Goal: Transaction & Acquisition: Purchase product/service

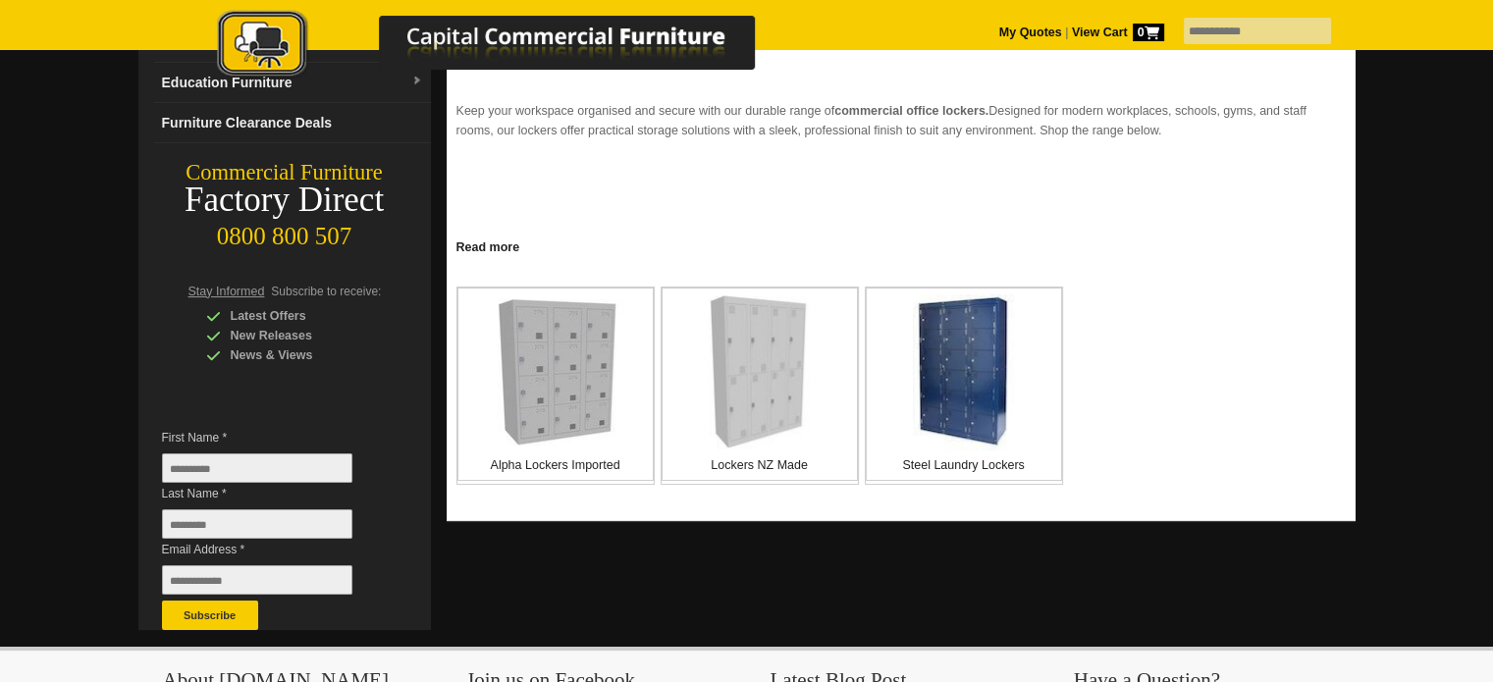
scroll to position [243, 0]
click at [557, 375] on img at bounding box center [555, 371] width 147 height 147
click at [715, 369] on img at bounding box center [760, 372] width 102 height 154
click at [988, 348] on img at bounding box center [963, 372] width 101 height 156
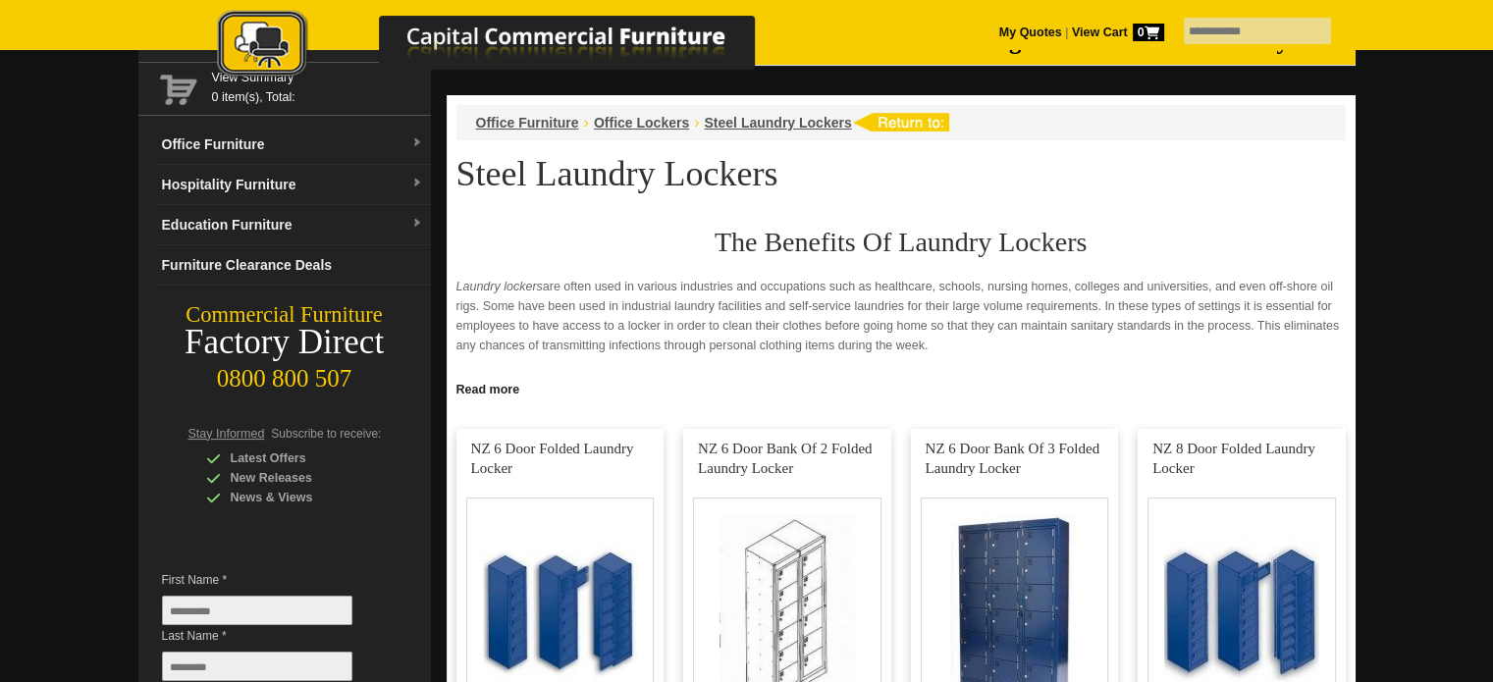
scroll to position [165, 0]
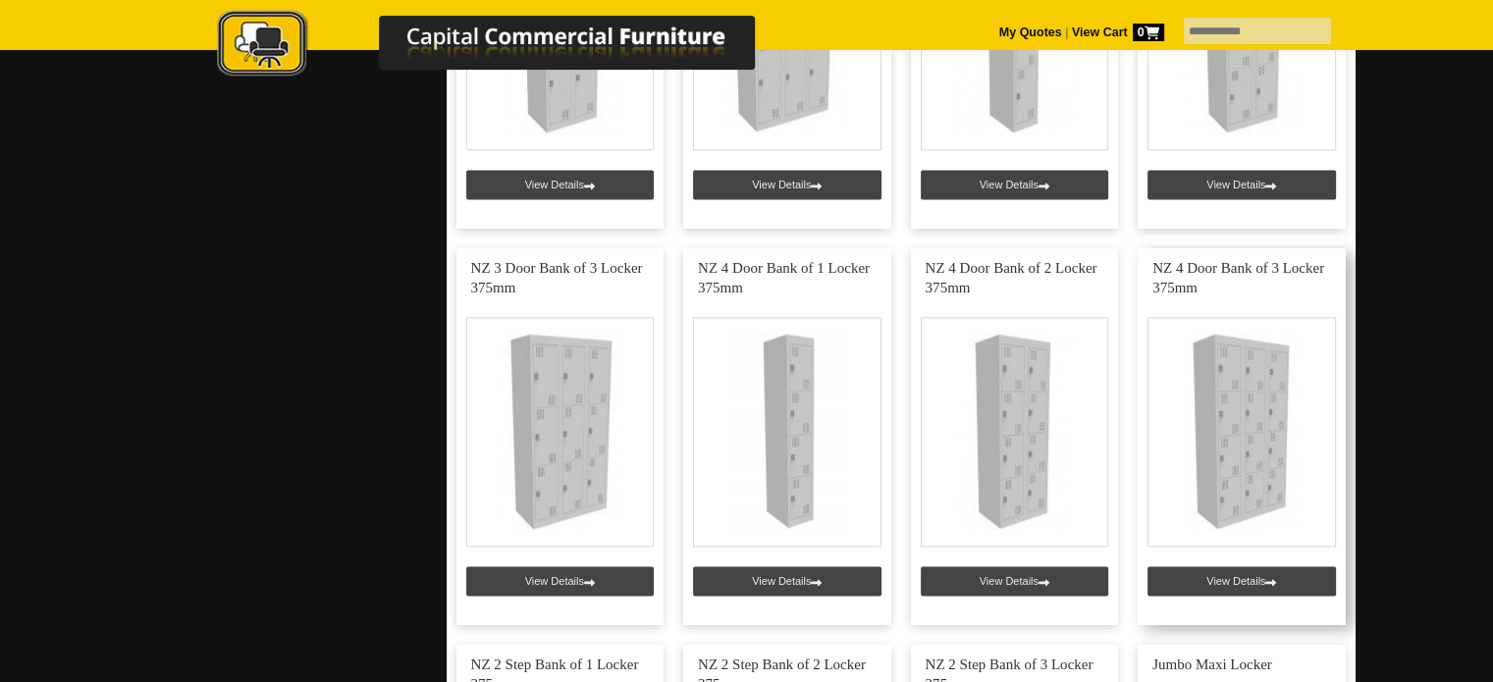
scroll to position [2662, 0]
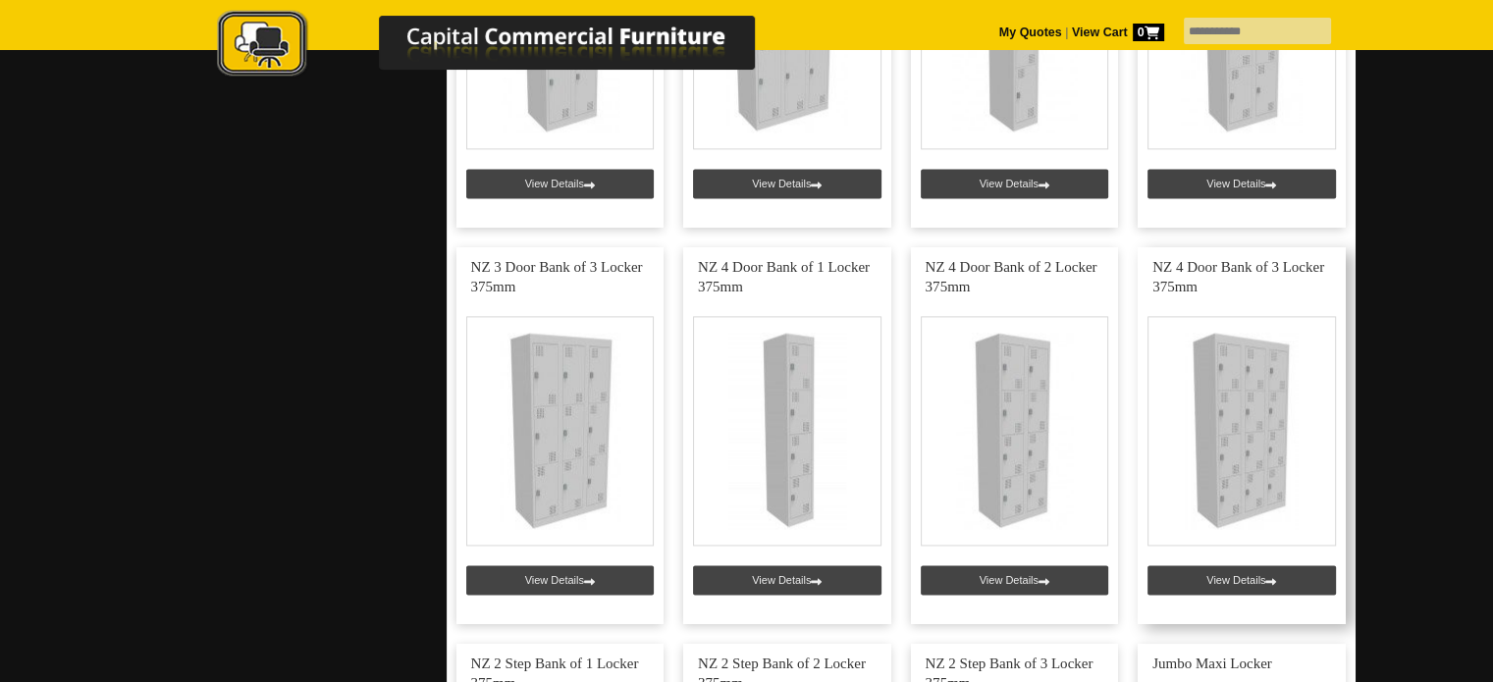
click at [1212, 573] on link at bounding box center [1242, 435] width 208 height 377
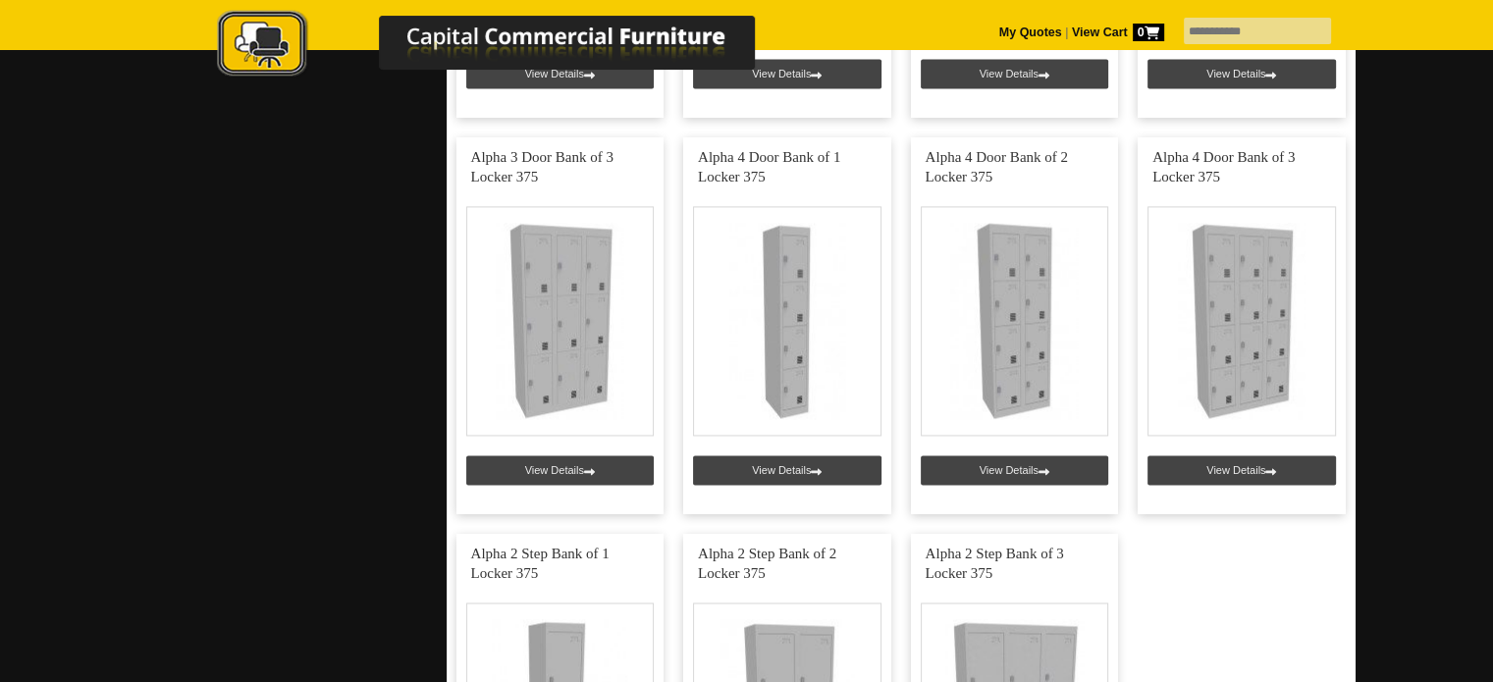
scroll to position [2772, 0]
click at [1193, 179] on link at bounding box center [1242, 325] width 208 height 377
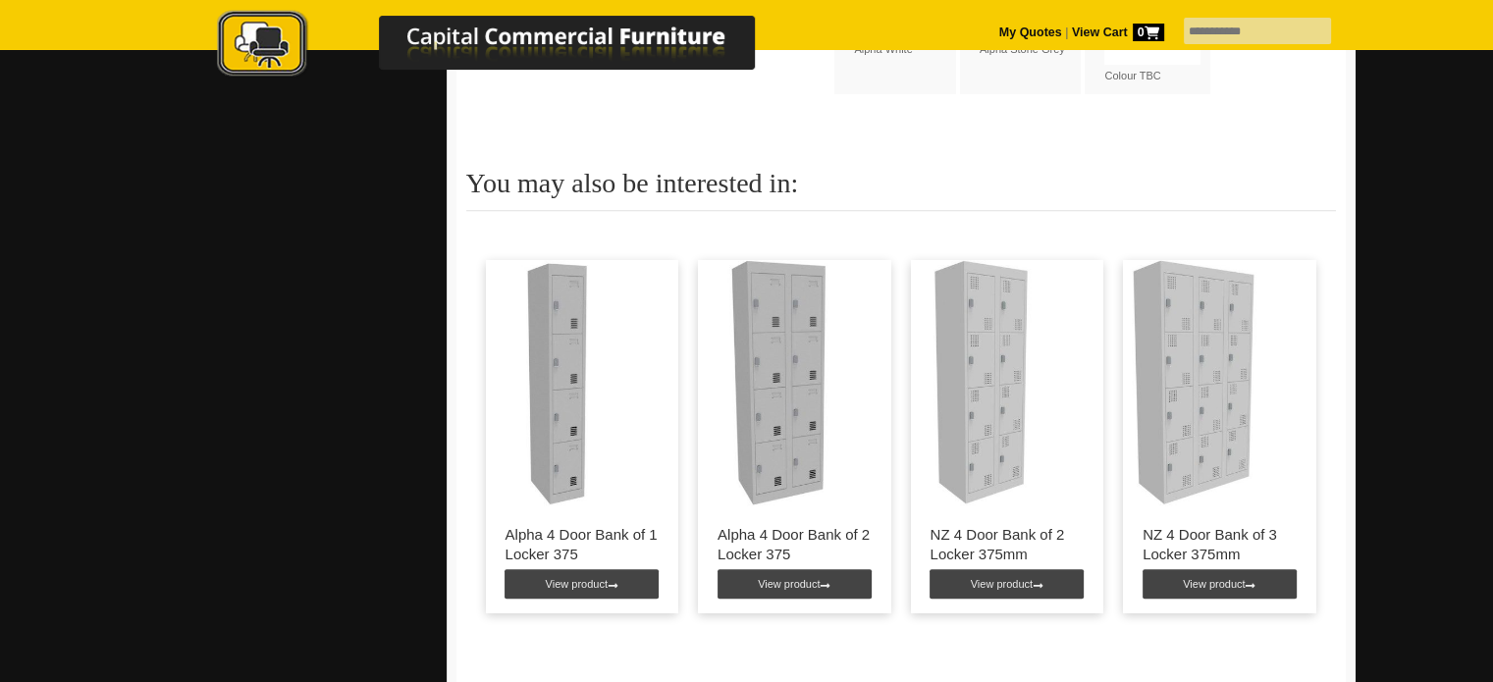
scroll to position [1559, 0]
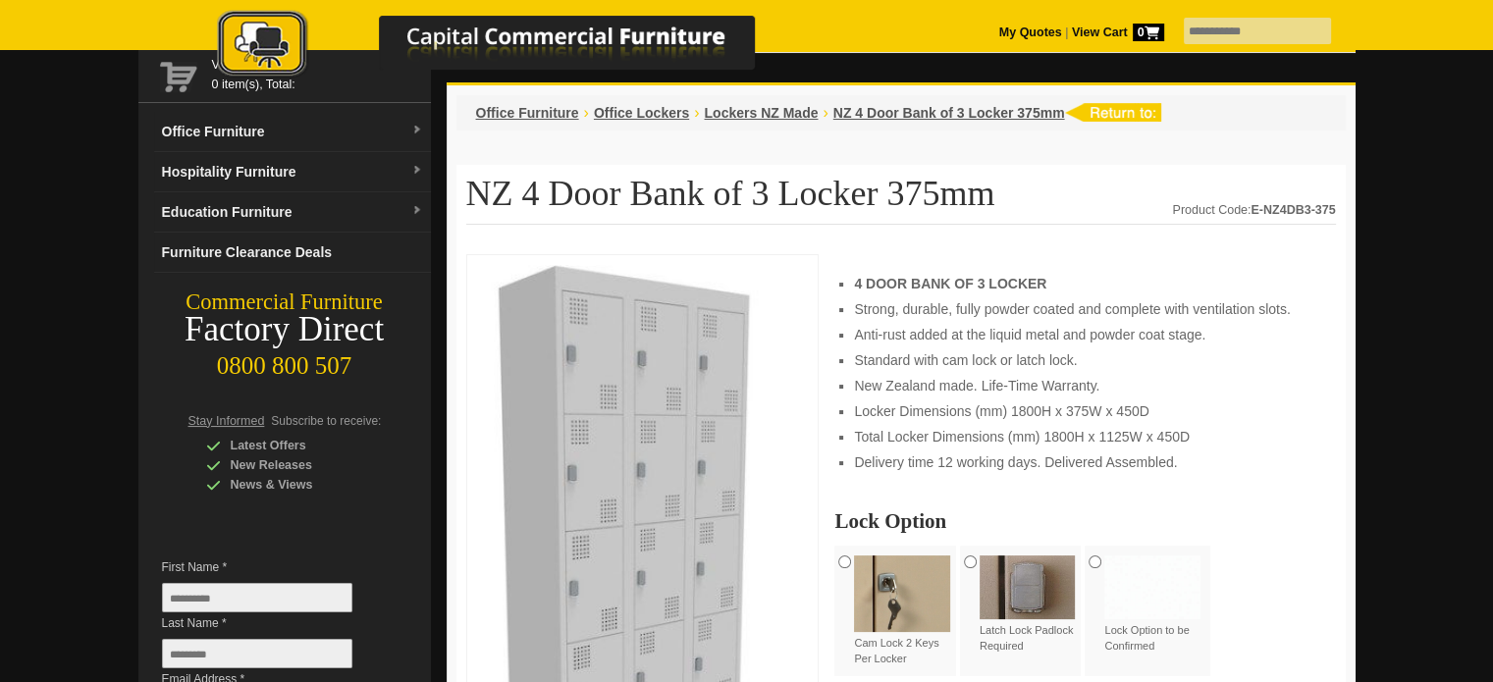
scroll to position [114, 0]
